Goal: Task Accomplishment & Management: Use online tool/utility

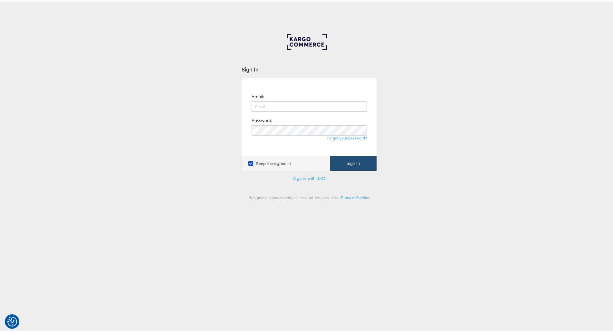
type input "[PERSON_NAME][EMAIL_ADDRESS][PERSON_NAME][DOMAIN_NAME]"
click at [344, 156] on button "Sign In" at bounding box center [353, 162] width 46 height 15
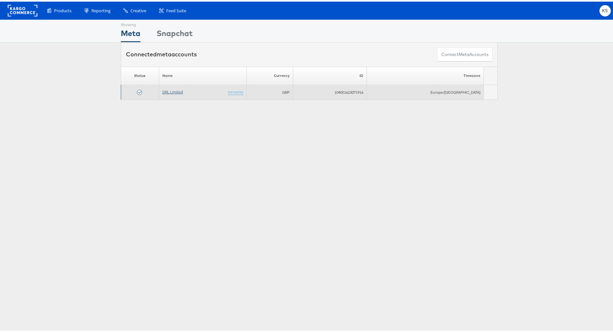
click at [165, 93] on link "DRL Limited" at bounding box center [172, 90] width 21 height 5
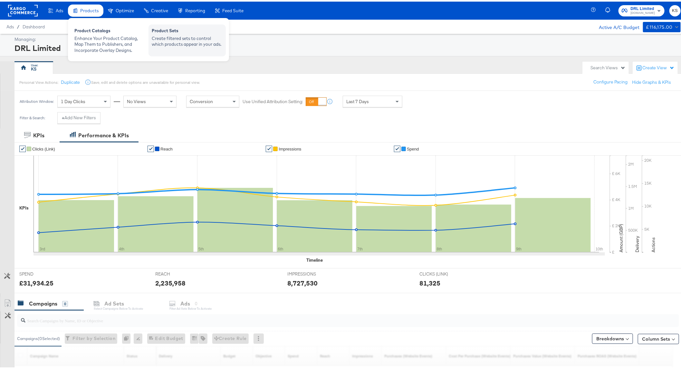
click at [175, 31] on div "Product Sets" at bounding box center [187, 30] width 71 height 8
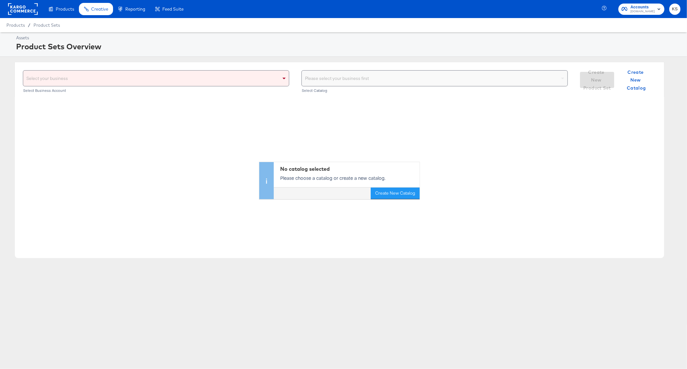
click at [255, 86] on div "Select your business Select Business Account" at bounding box center [156, 82] width 267 height 24
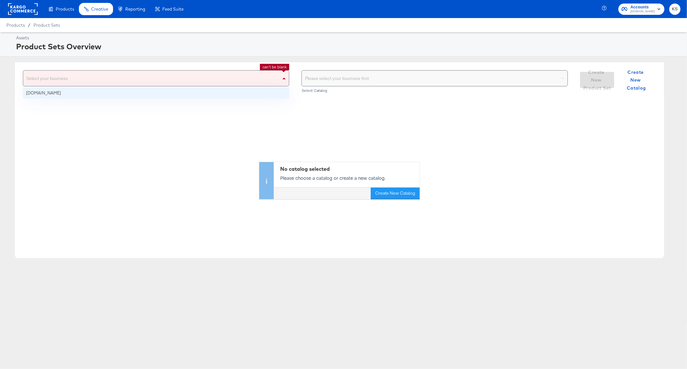
click at [252, 75] on div "Select your business" at bounding box center [156, 78] width 266 height 15
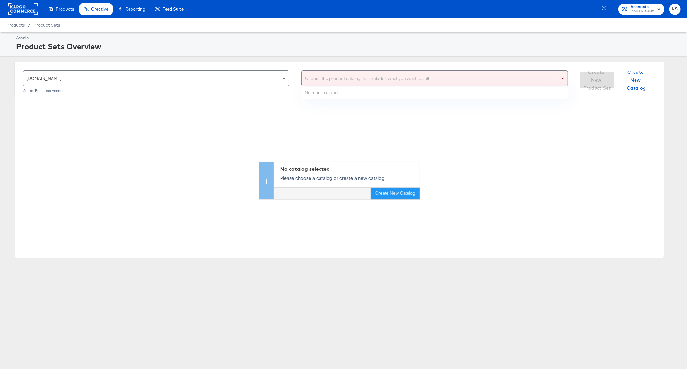
click at [389, 73] on div "Choose the product catalog that includes what you want to sell" at bounding box center [435, 78] width 266 height 15
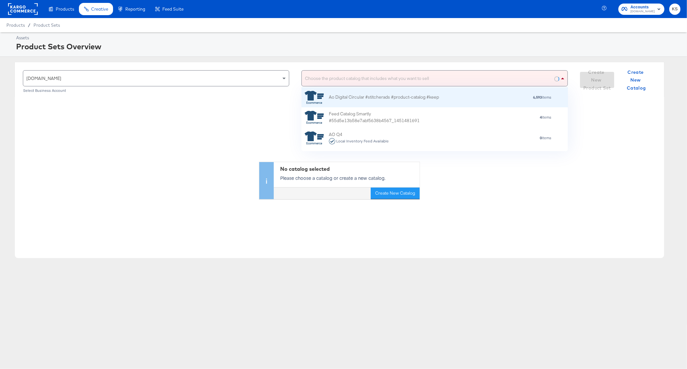
scroll to position [57, 260]
click at [387, 96] on div "Ao Digital Circular #stitcherads #product-catalog #keep" at bounding box center [384, 97] width 110 height 7
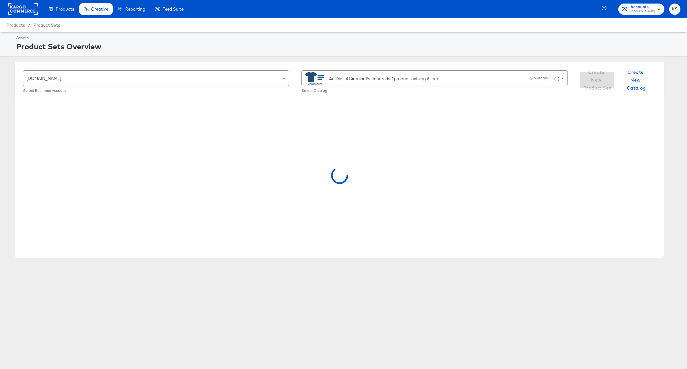
click at [381, 83] on div "Ao Digital Circular #stitcherads #product-catalog #keep" at bounding box center [393, 78] width 177 height 13
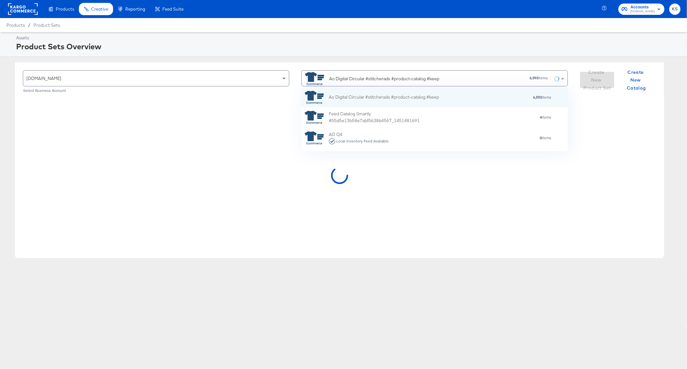
click at [482, 78] on div "Ao Digital Circular #stitcherads #product-catalog #keep 6,593 items" at bounding box center [432, 78] width 255 height 15
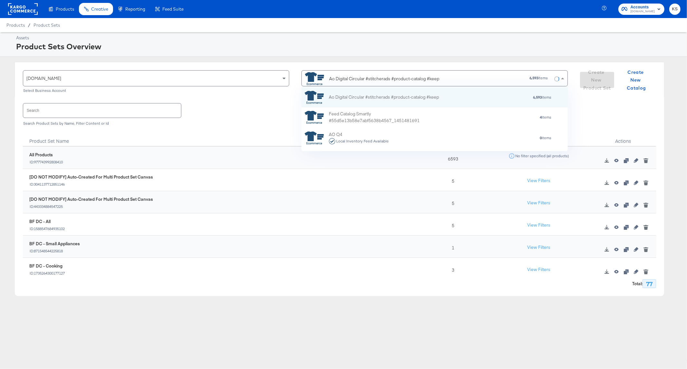
drag, startPoint x: 443, startPoint y: 75, endPoint x: 333, endPoint y: 62, distance: 111.0
click at [333, 62] on div "ao.com Select Business Account Ao Digital Circular #stitcherads #product-catalo…" at bounding box center [340, 79] width 650 height 35
type input "auto"
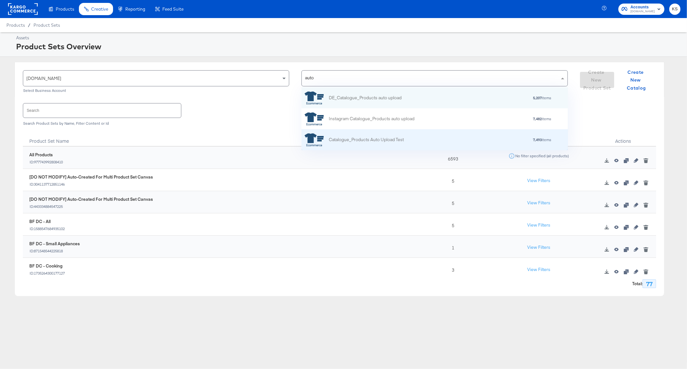
click at [363, 141] on div "Catalogue_Products Auto Upload Test" at bounding box center [366, 139] width 75 height 7
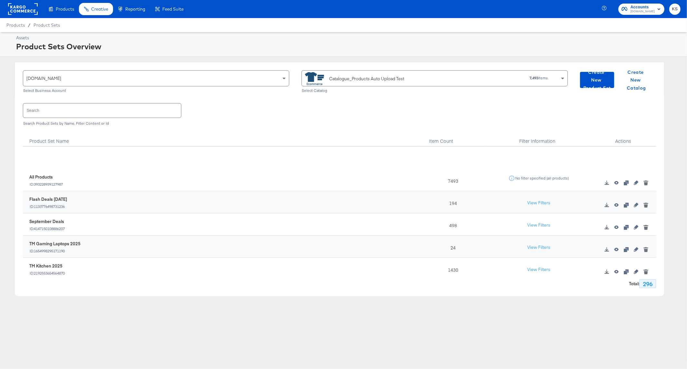
scroll to position [72, 0]
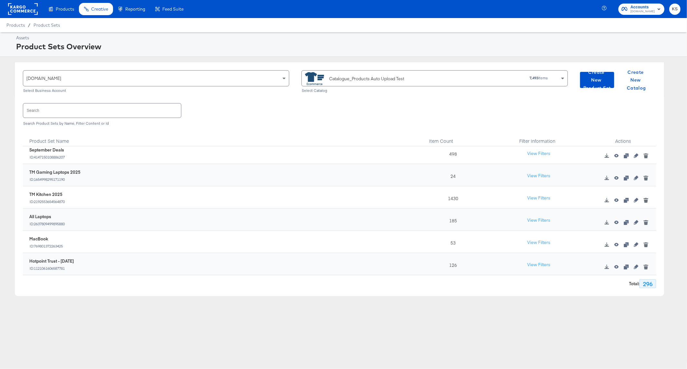
click at [88, 115] on input "text" at bounding box center [102, 110] width 158 height 14
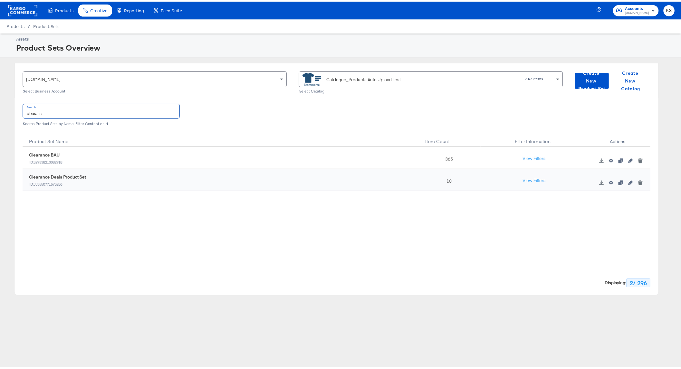
scroll to position [0, 0]
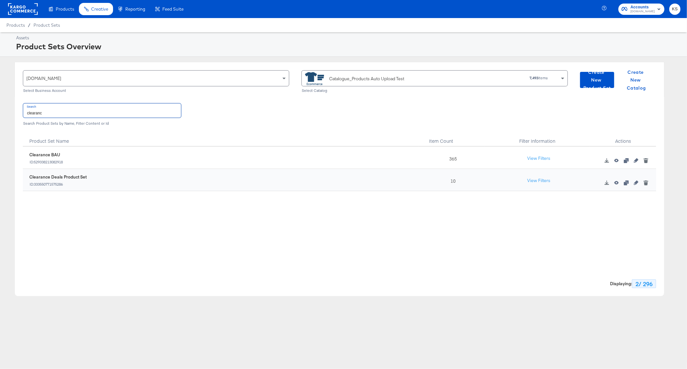
type input "clearanc"
click at [72, 162] on div "Clearance BAU ID: 529338213082918" at bounding box center [224, 158] width 390 height 13
click at [635, 160] on icon "button" at bounding box center [636, 160] width 5 height 5
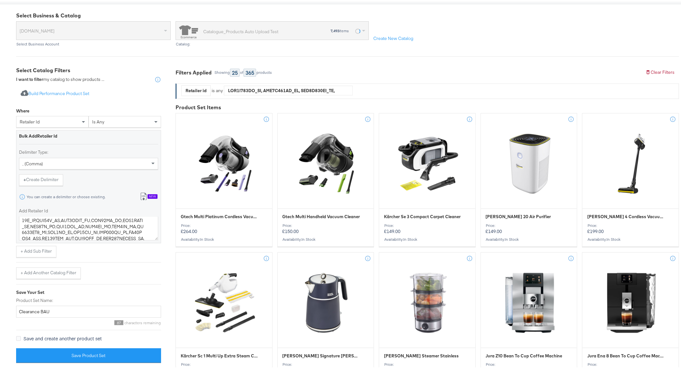
scroll to position [680, 0]
click at [132, 231] on textarea "Add Retailer Id" at bounding box center [88, 227] width 139 height 24
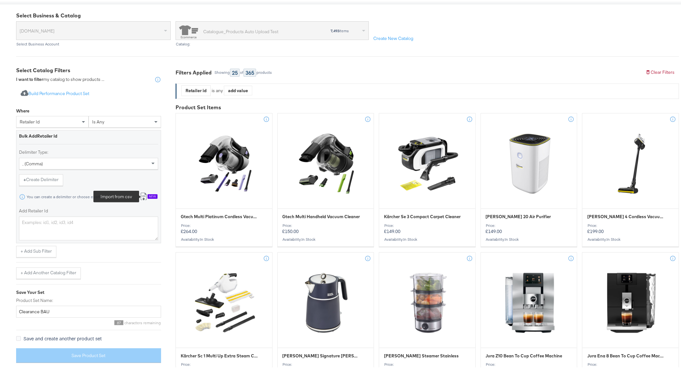
click at [147, 193] on icon at bounding box center [144, 195] width 8 height 8
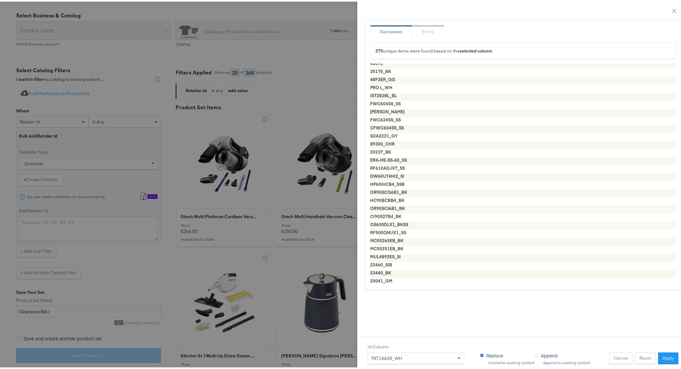
scroll to position [573, 0]
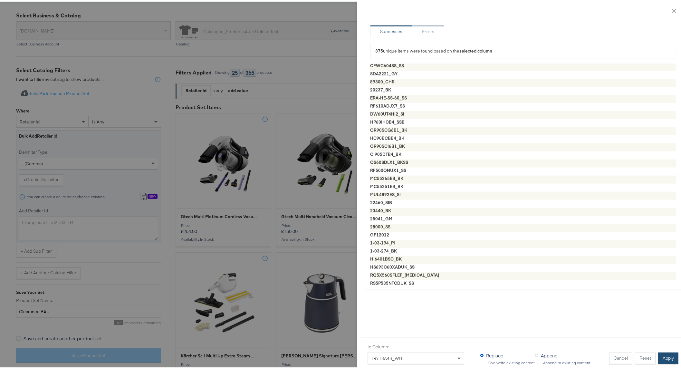
click at [657, 351] on div "Cancel Reset Apply" at bounding box center [641, 357] width 64 height 12
click at [665, 352] on button "Apply" at bounding box center [668, 357] width 20 height 12
type textarea "OSC6N181ES_WH,OSC5S185ES_WH,NSC7G181DS_WH,RCB632E2MX_SS,ORC5S331EX_SI,ORC8M321C…"
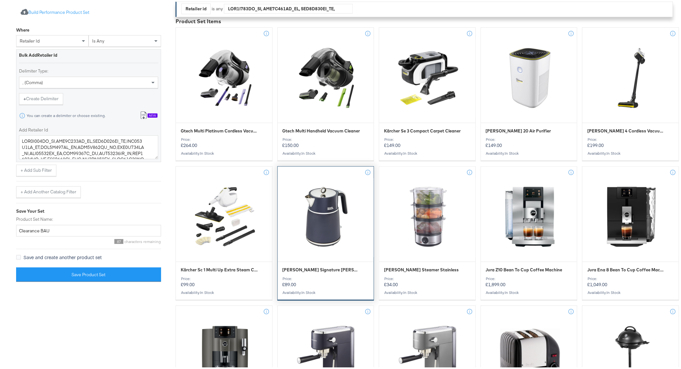
scroll to position [171, 0]
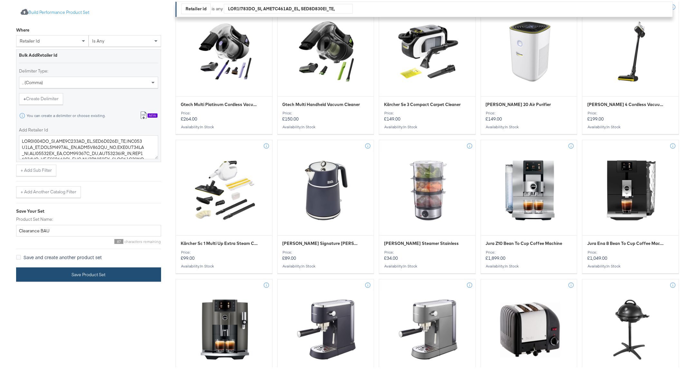
click at [120, 267] on button "Save Product Set" at bounding box center [88, 273] width 145 height 15
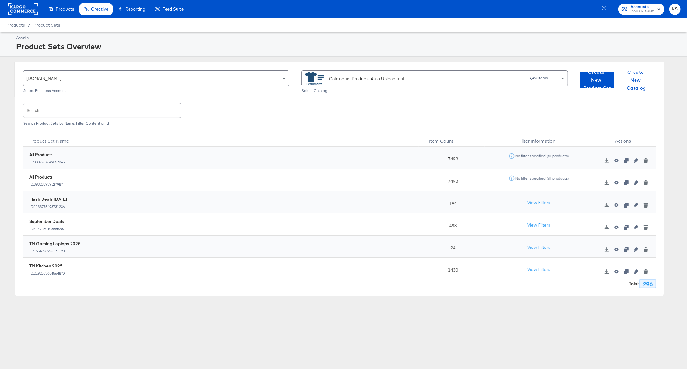
click at [473, 102] on div "Search Search Product Sets by Name, Filter Content or Id" at bounding box center [340, 113] width 634 height 33
